Goal: Transaction & Acquisition: Purchase product/service

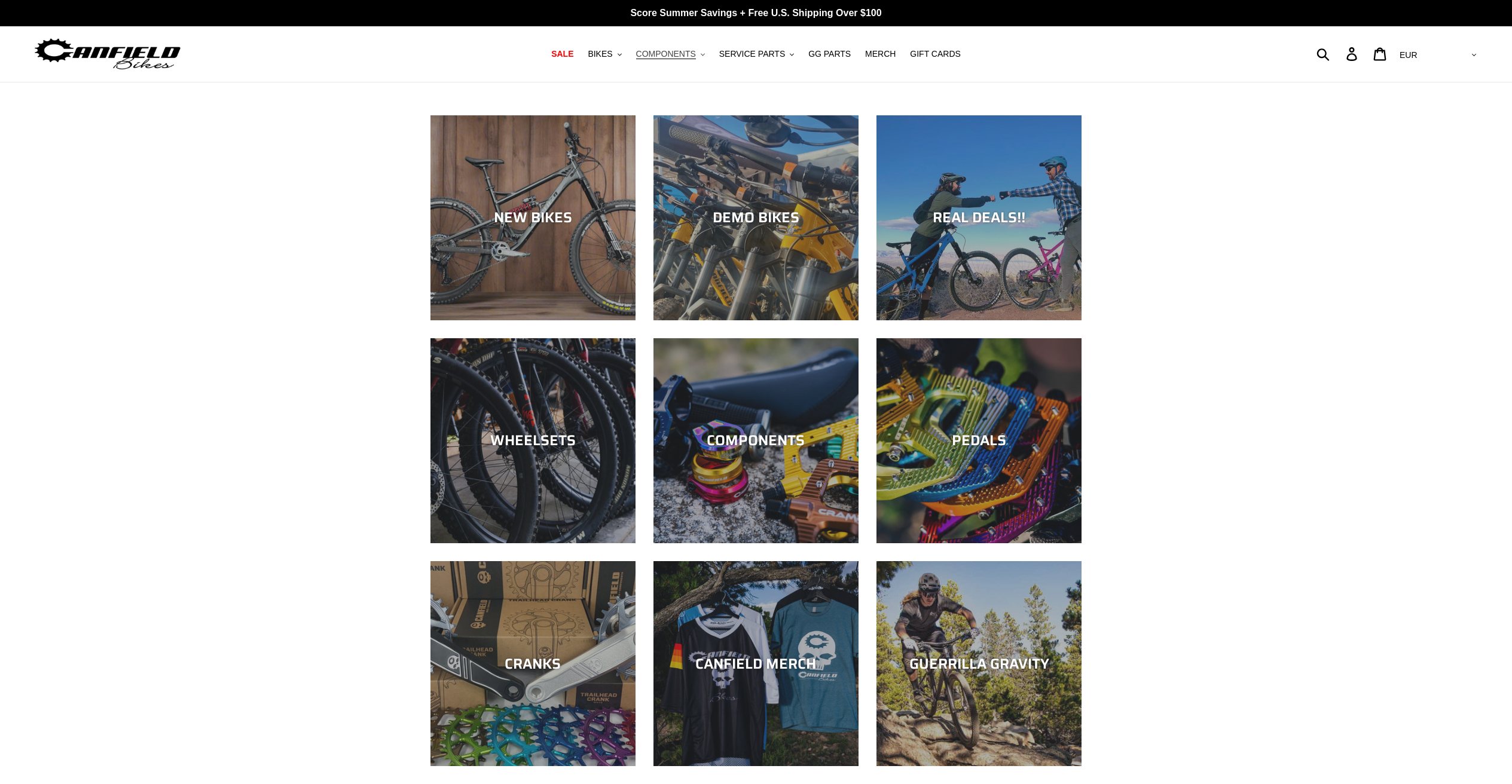
click at [694, 53] on span "COMPONENTS" at bounding box center [666, 54] width 60 height 10
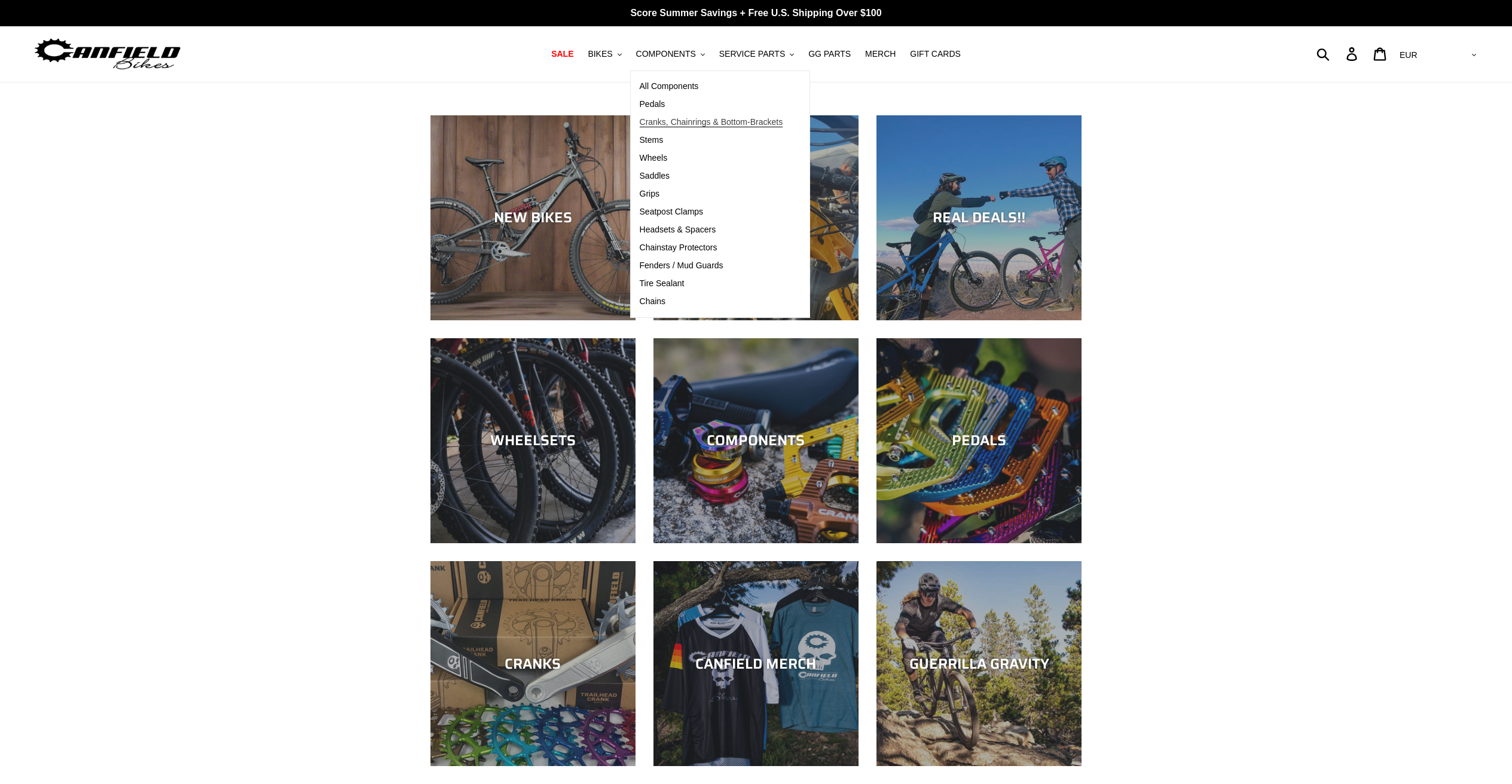
click at [668, 124] on span "Cranks, Chainrings & Bottom-Brackets" at bounding box center [711, 122] width 144 height 10
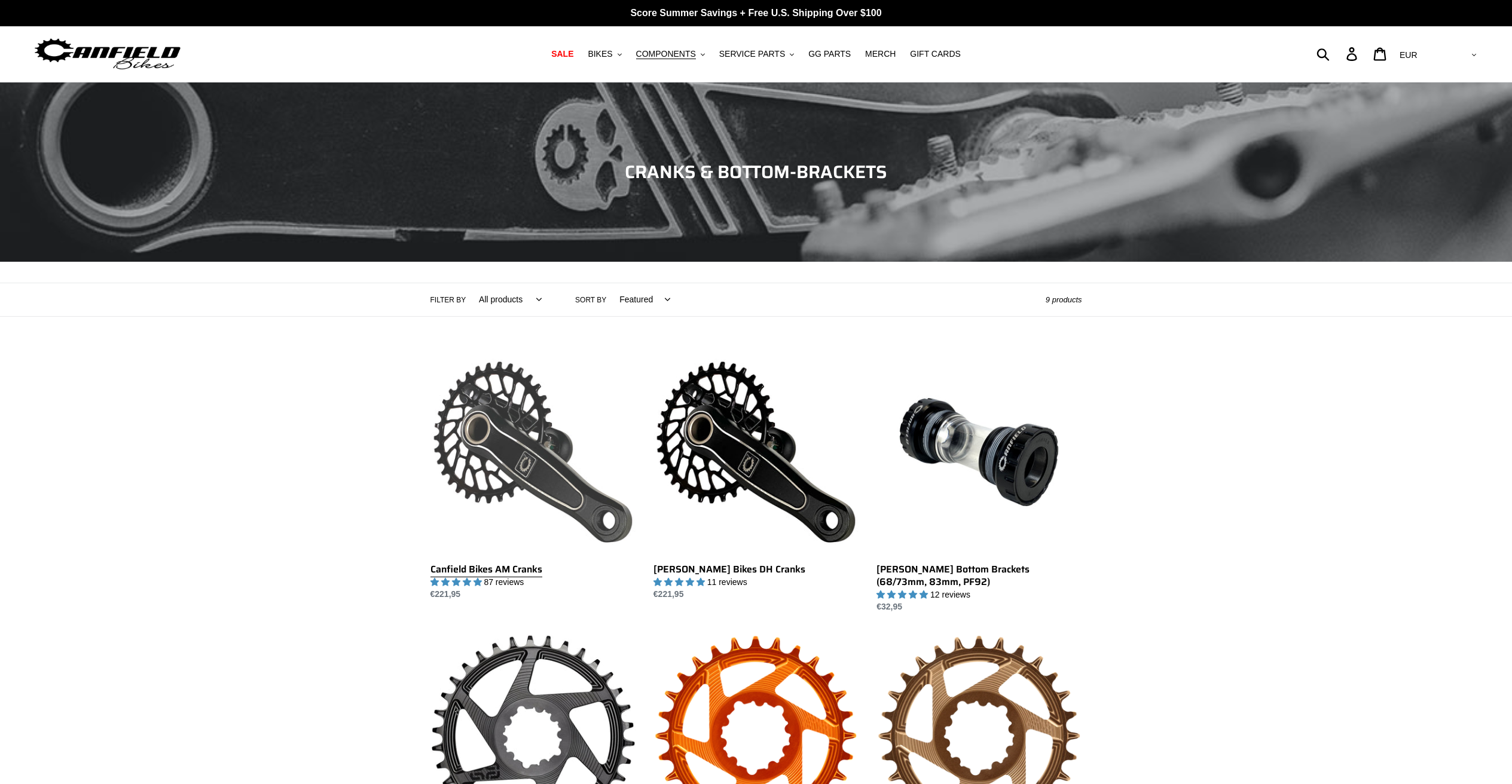
click at [575, 526] on link "Canfield Bikes AM Cranks" at bounding box center [533, 475] width 205 height 252
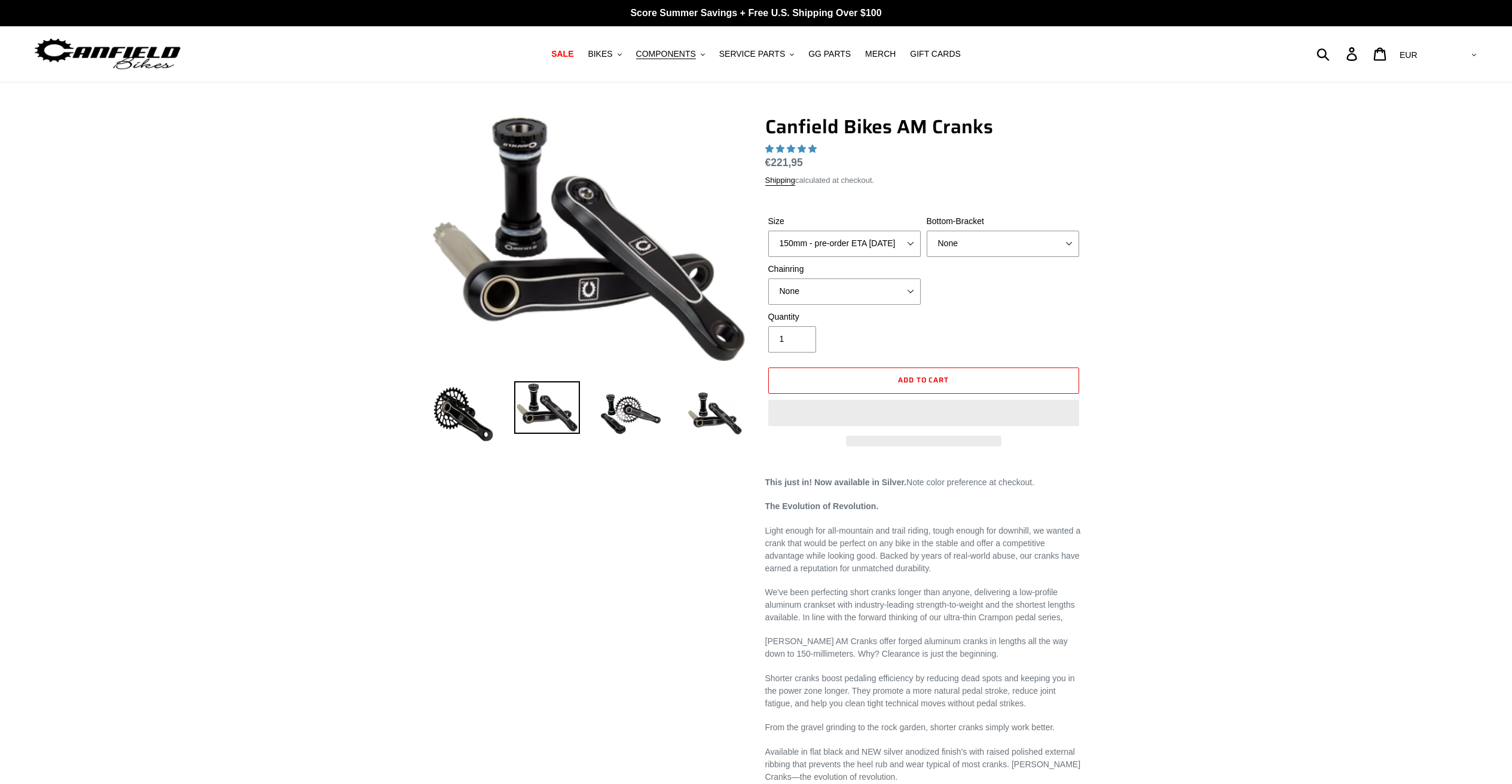
select select "highest-rating"
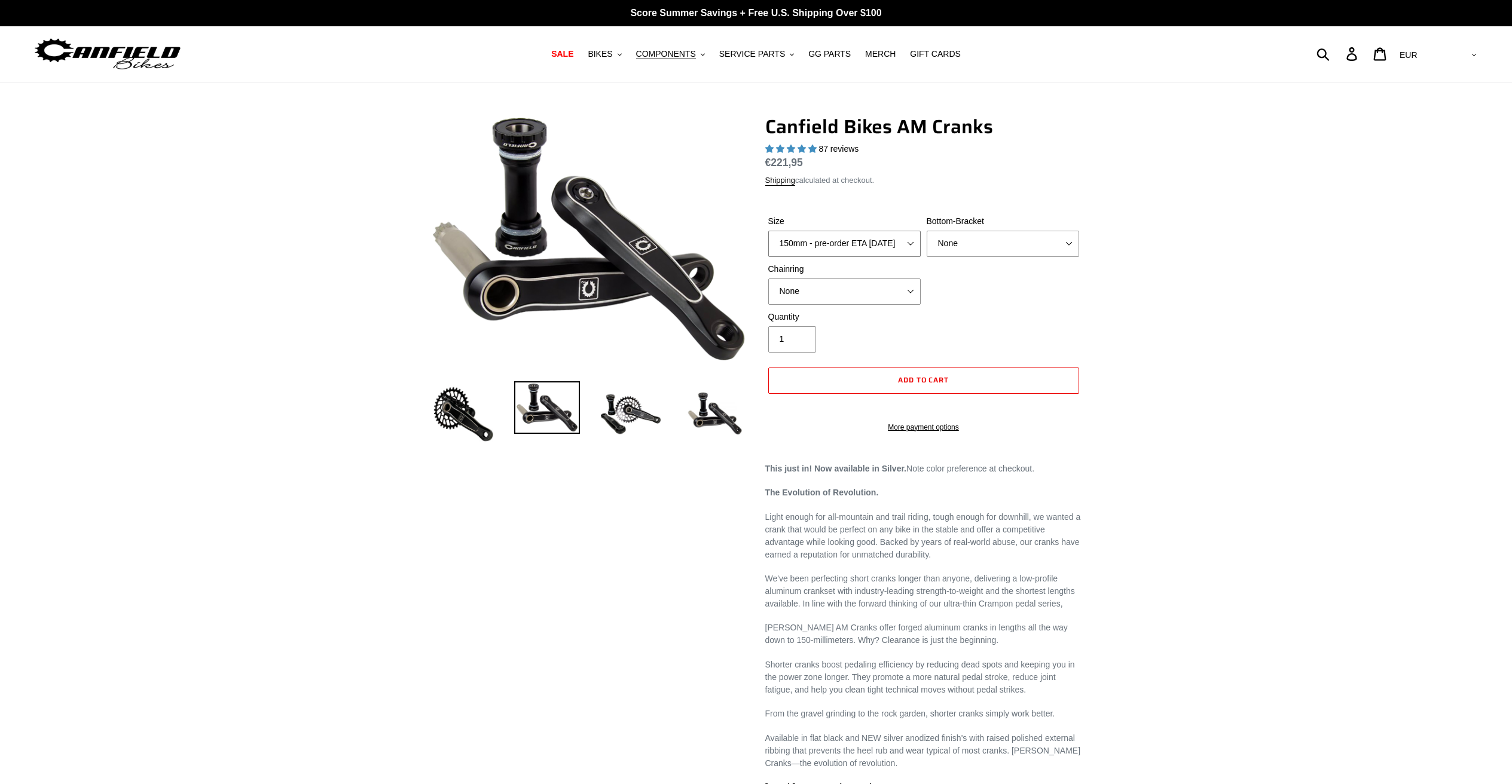
click at [870, 242] on select "150mm - pre-order ETA [DATE] 155mm - pre-order ETA [DATE] 160mm - pre-order ETA…" at bounding box center [844, 243] width 153 height 26
select select "155mm - pre-order ETA [DATE]"
click at [768, 231] on select "150mm - pre-order ETA [DATE] 155mm - pre-order ETA [DATE] 160mm - pre-order ETA…" at bounding box center [844, 243] width 153 height 26
click at [960, 245] on select "None BSA Threaded 68/73mm Press Fit PF92" at bounding box center [1003, 243] width 153 height 26
click at [927, 231] on select "None BSA Threaded 68/73mm Press Fit PF92" at bounding box center [1003, 243] width 153 height 26
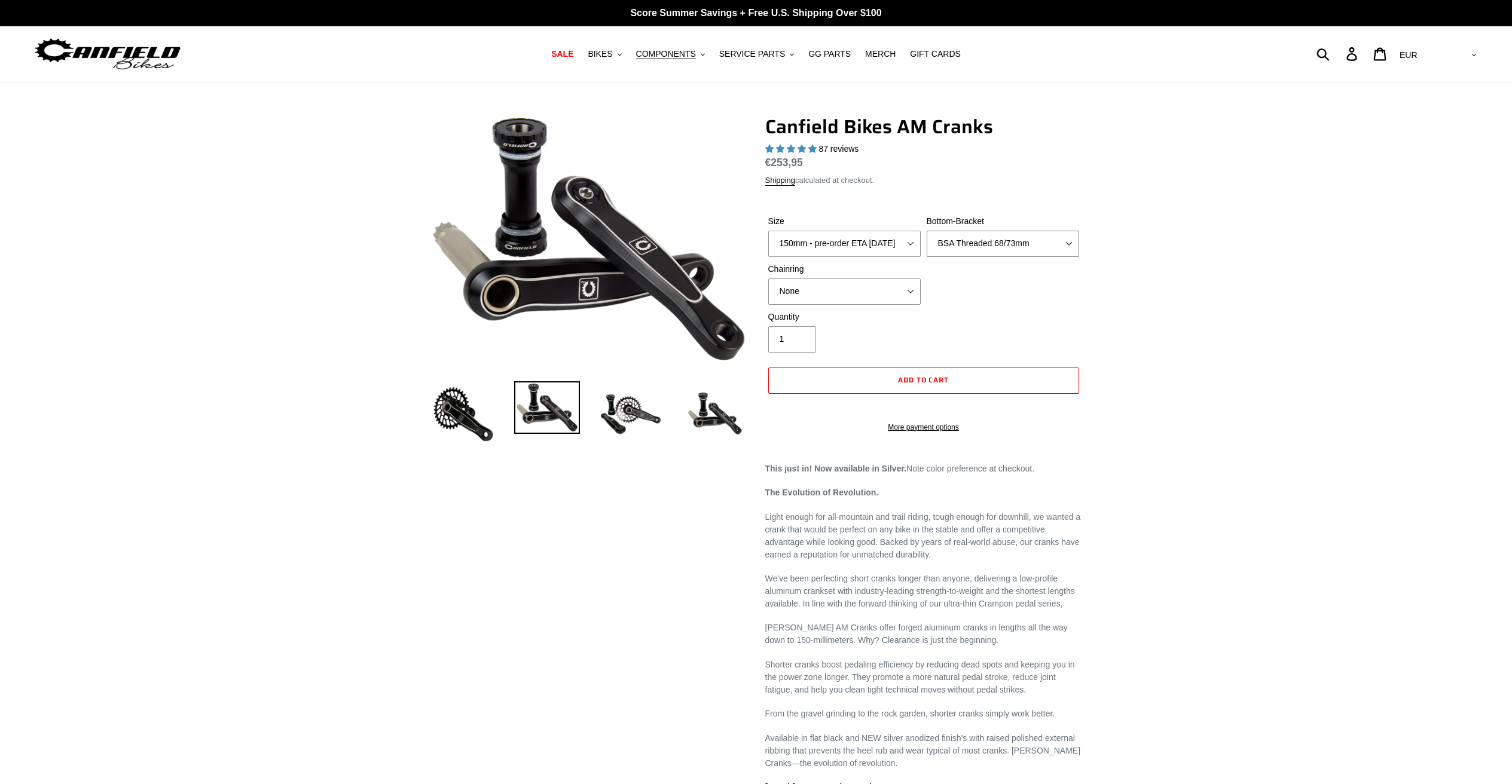
click at [961, 244] on select "None BSA Threaded 68/73mm Press Fit PF92" at bounding box center [1003, 243] width 153 height 26
click at [927, 231] on select "None BSA Threaded 68/73mm Press Fit PF92" at bounding box center [1003, 243] width 153 height 26
click at [961, 244] on select "None BSA Threaded 68/73mm Press Fit PF92" at bounding box center [1003, 243] width 153 height 26
select select "None"
click at [927, 231] on select "None BSA Threaded 68/73mm Press Fit PF92" at bounding box center [1003, 243] width 153 height 26
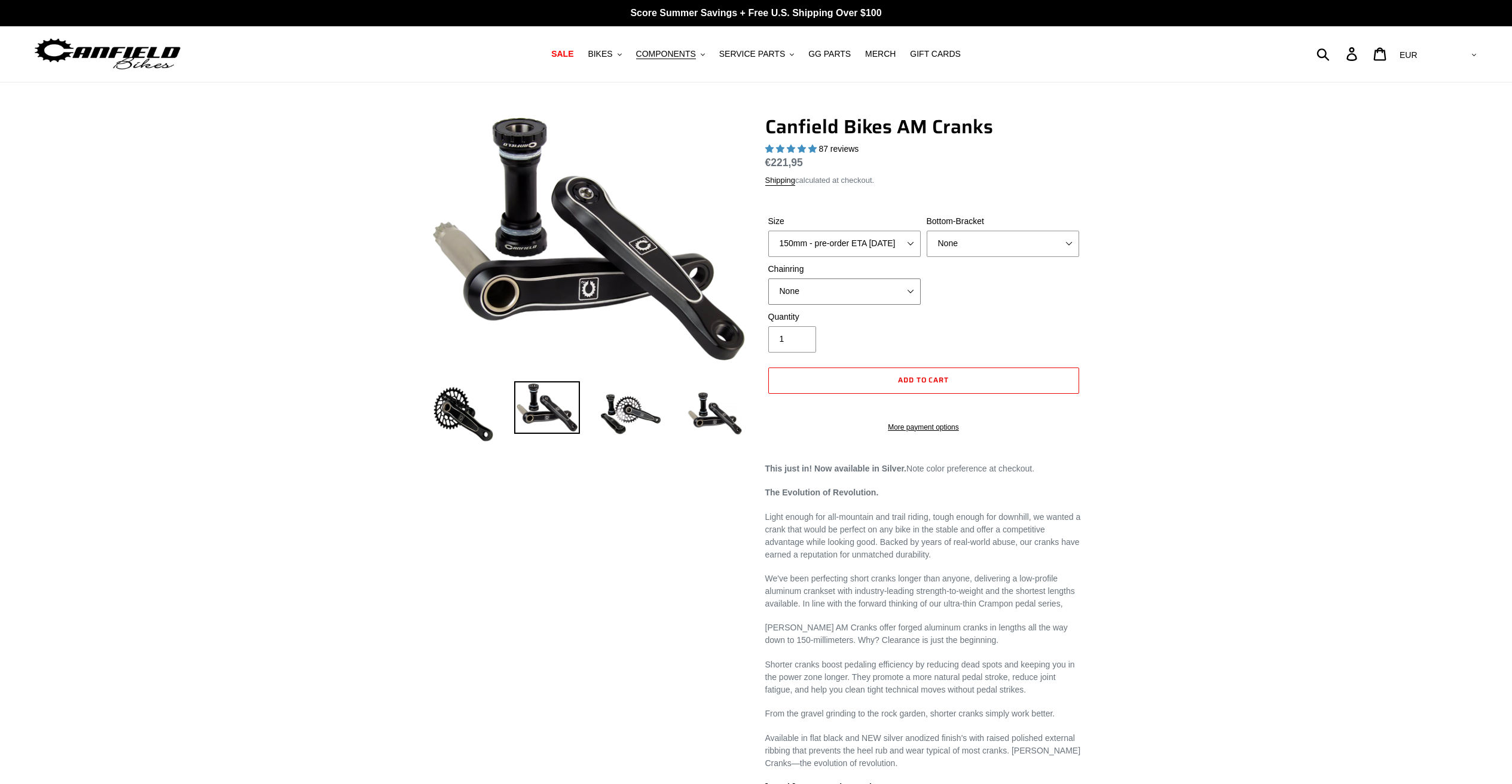
click at [885, 294] on select "None 30t Round (Boost 148) 30t Oval (Boost 148) 32t Round (Boost 148) 32t Oval …" at bounding box center [844, 291] width 153 height 26
click at [768, 278] on select "None 30t Round (Boost 148) 30t Oval (Boost 148) 32t Round (Boost 148) 32t Oval …" at bounding box center [844, 291] width 153 height 26
click at [863, 250] on select "150mm - pre-order ETA [DATE] 155mm - pre-order ETA [DATE] 160mm - pre-order ETA…" at bounding box center [844, 243] width 153 height 26
select select "150mm - pre-order ETA [DATE]"
click at [768, 231] on select "150mm - pre-order ETA [DATE] 155mm - pre-order ETA [DATE] 160mm - pre-order ETA…" at bounding box center [844, 243] width 153 height 26
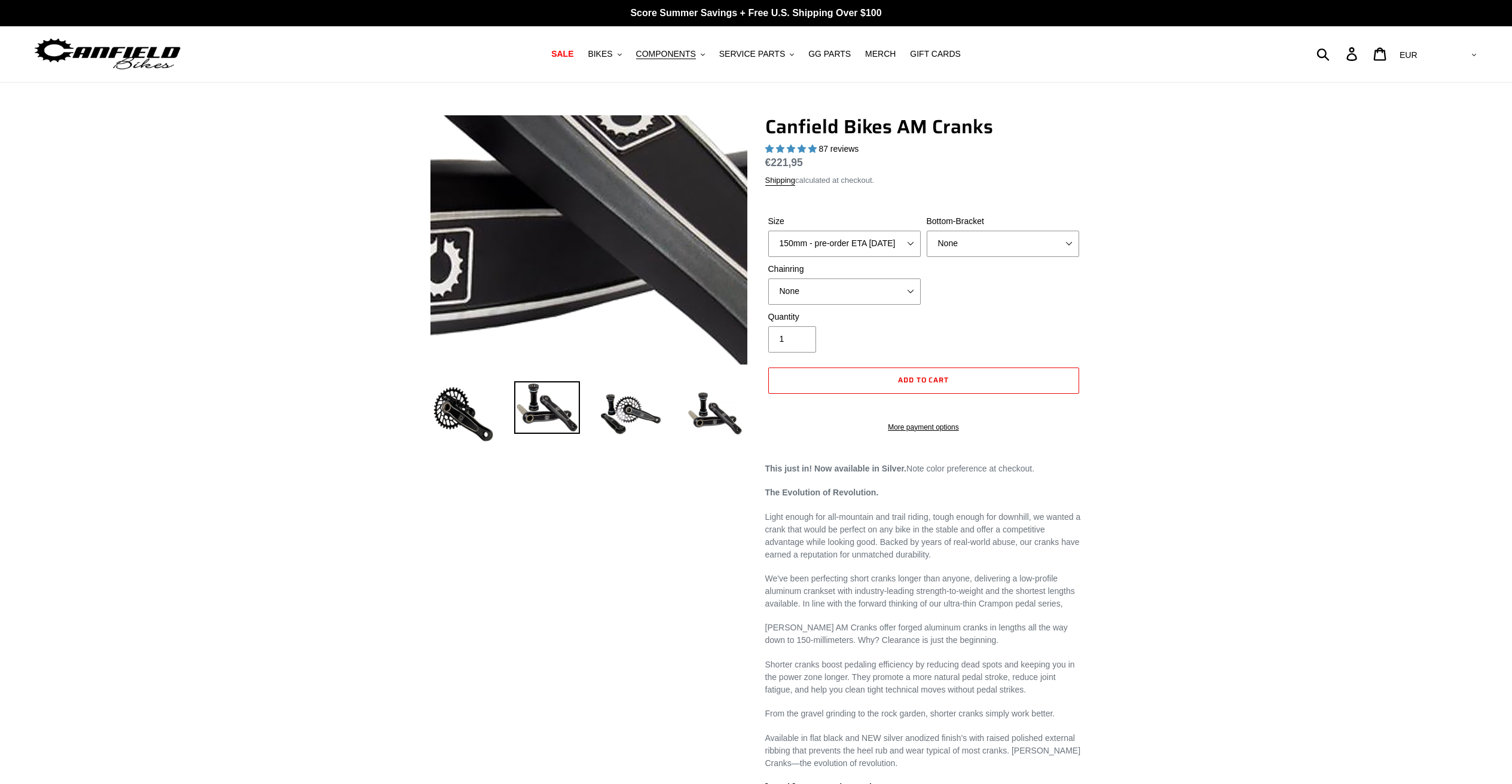
click at [651, 301] on img at bounding box center [440, 95] width 1075 height 838
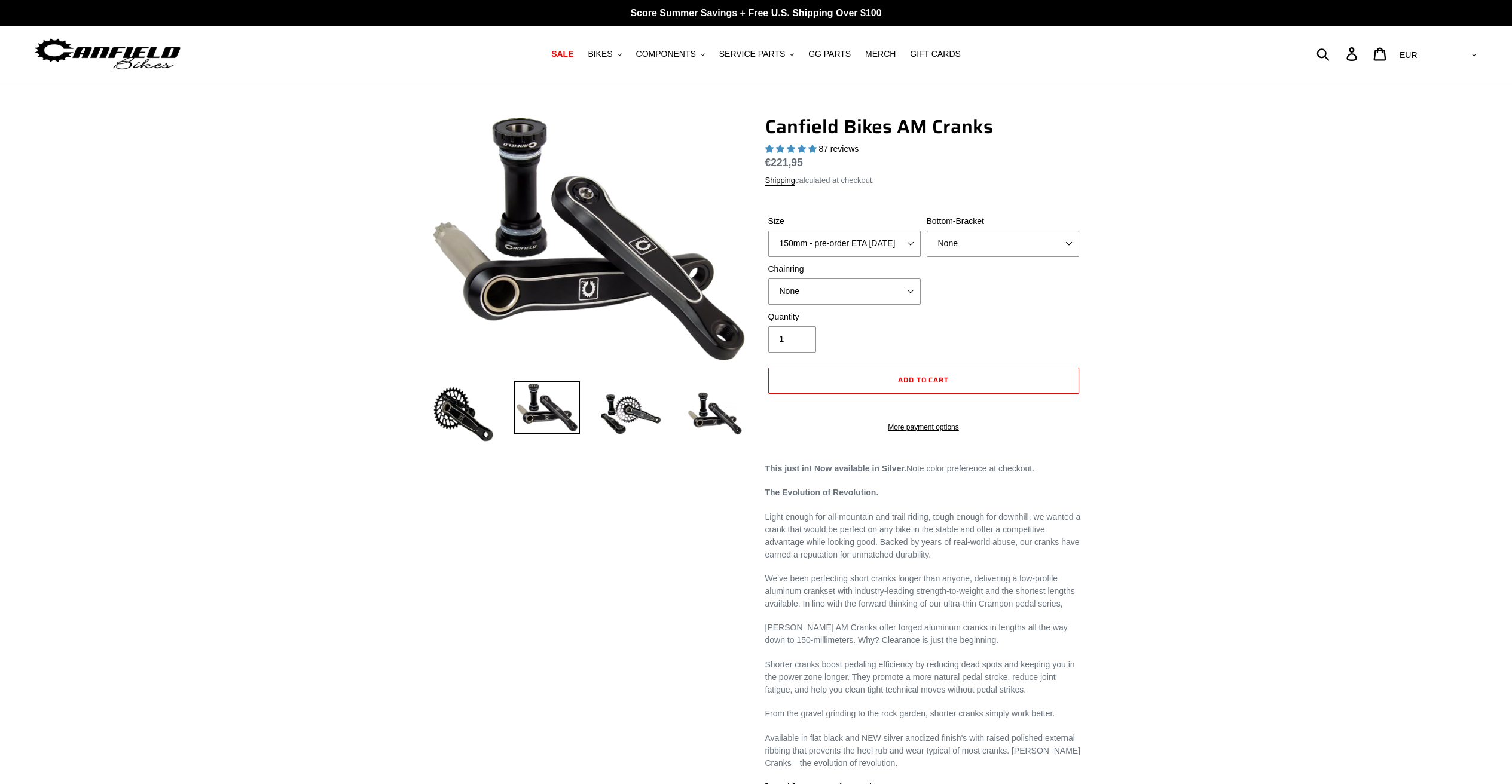
click at [569, 59] on span "SALE" at bounding box center [561, 54] width 22 height 10
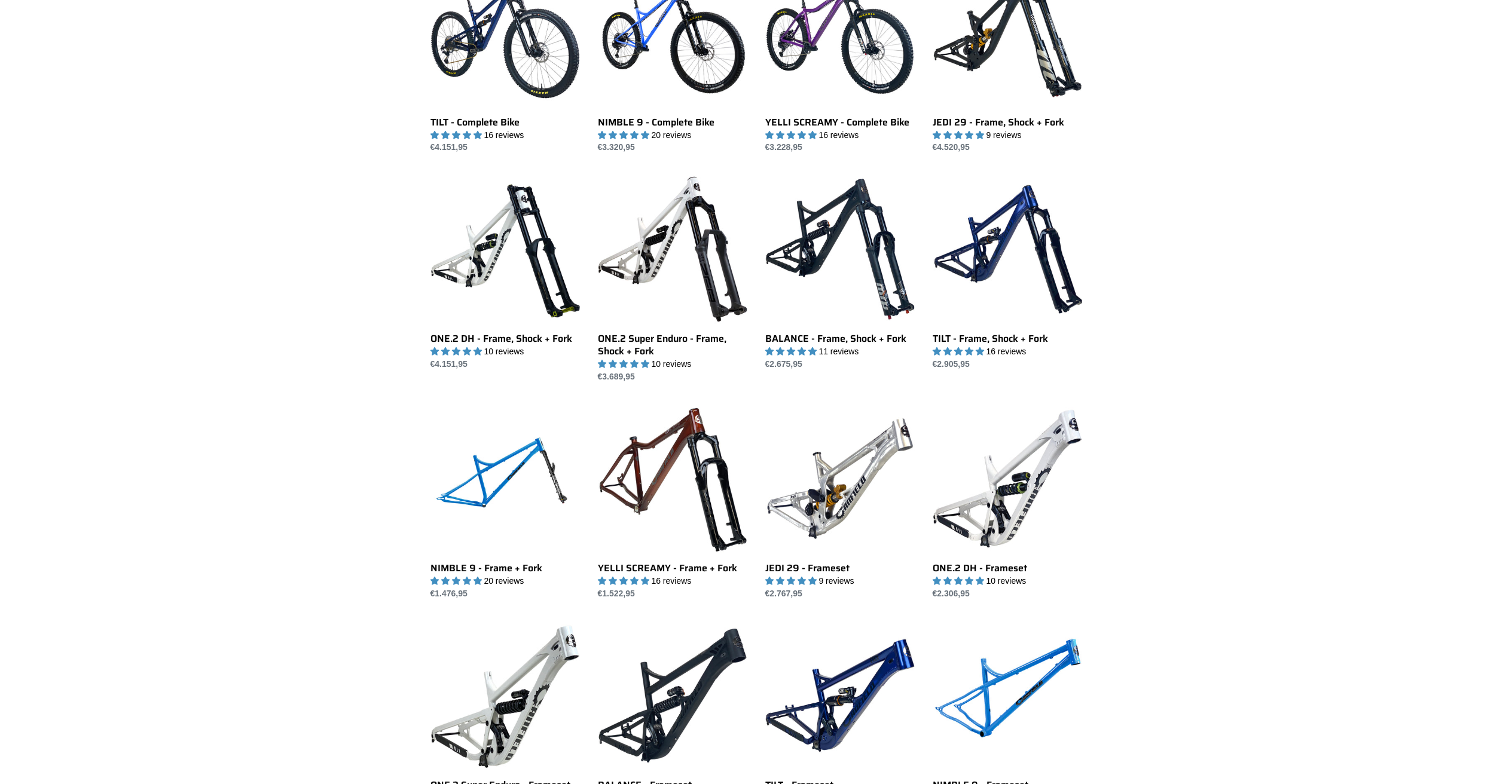
scroll to position [1273, 0]
